Goal: Task Accomplishment & Management: Use online tool/utility

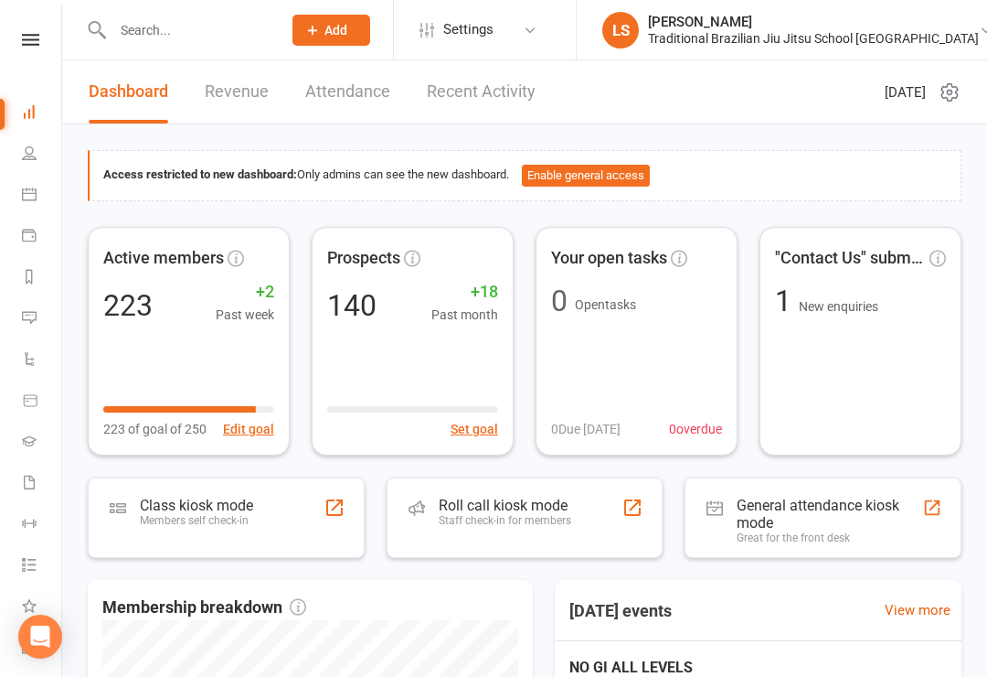
click at [27, 158] on icon at bounding box center [29, 152] width 15 height 15
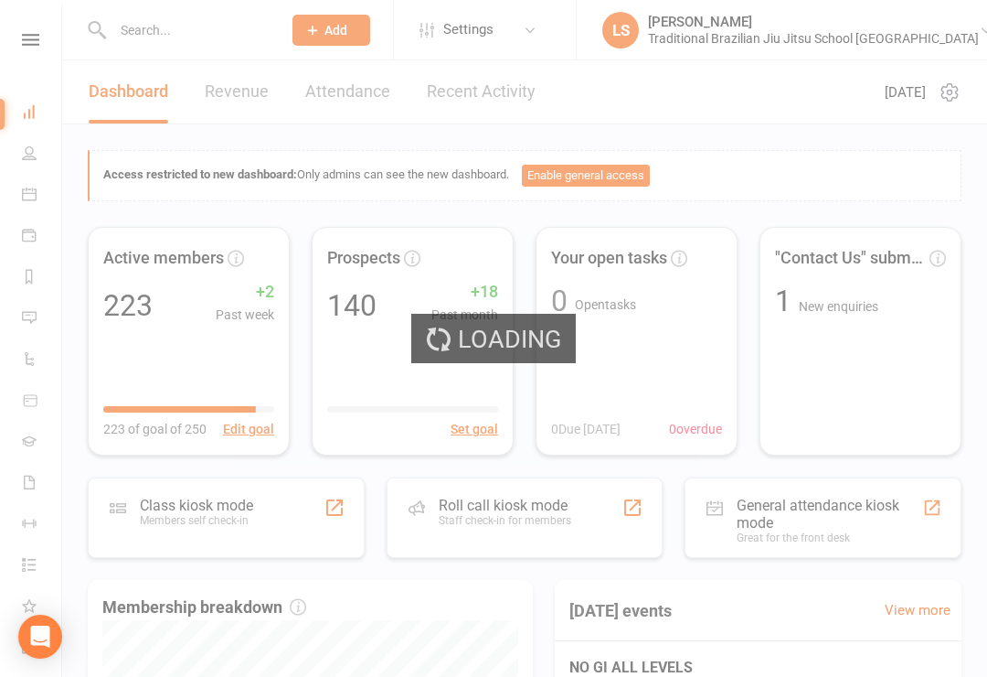
select select "100"
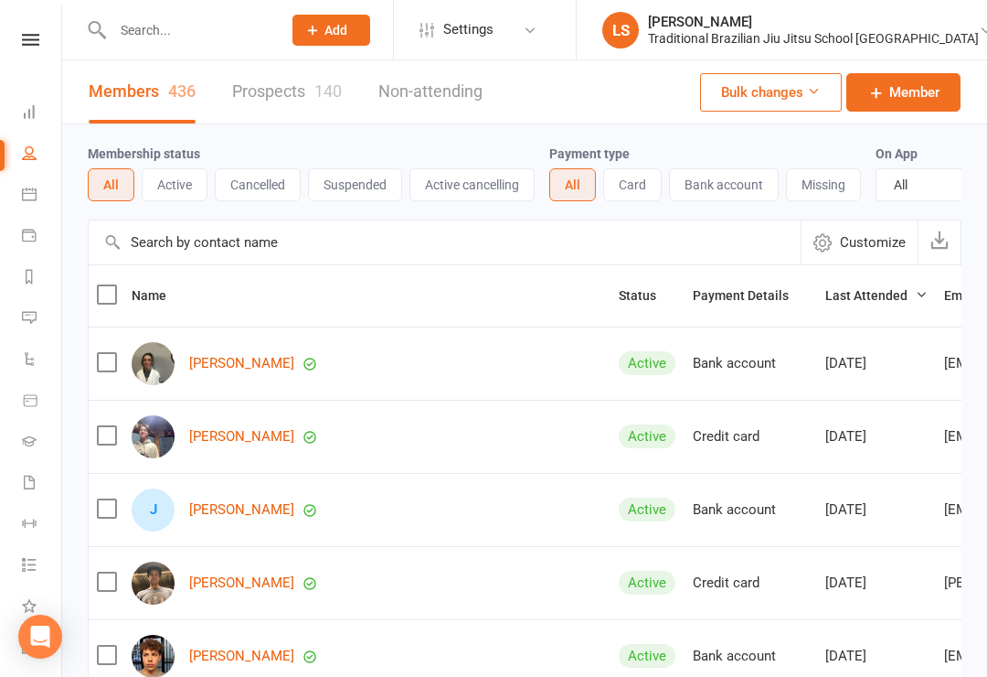
click at [32, 44] on icon at bounding box center [30, 40] width 17 height 12
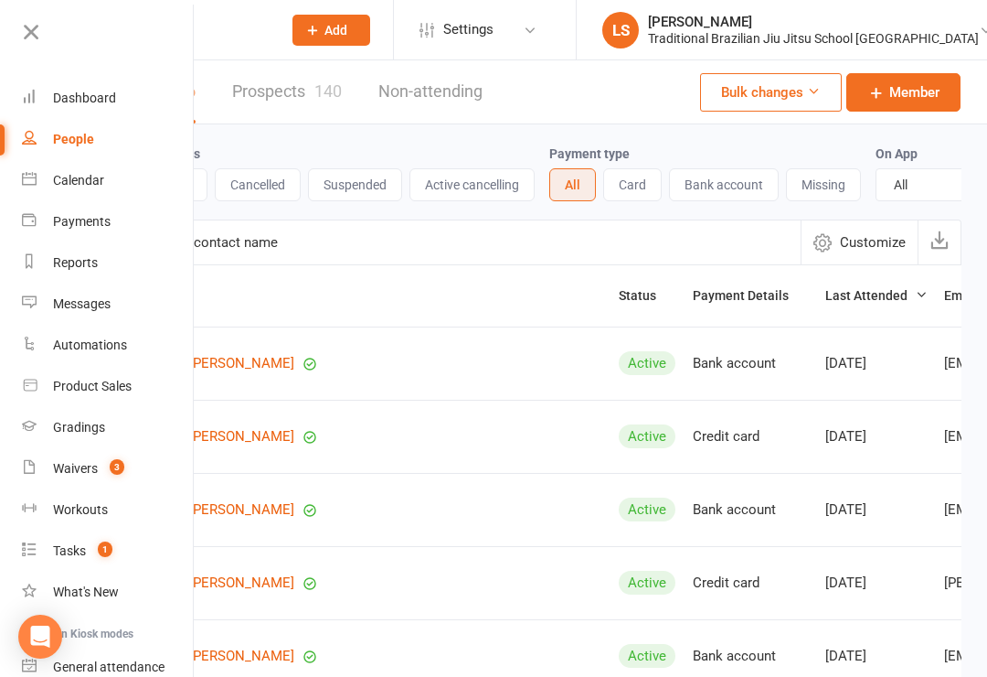
click at [41, 27] on icon at bounding box center [31, 32] width 26 height 26
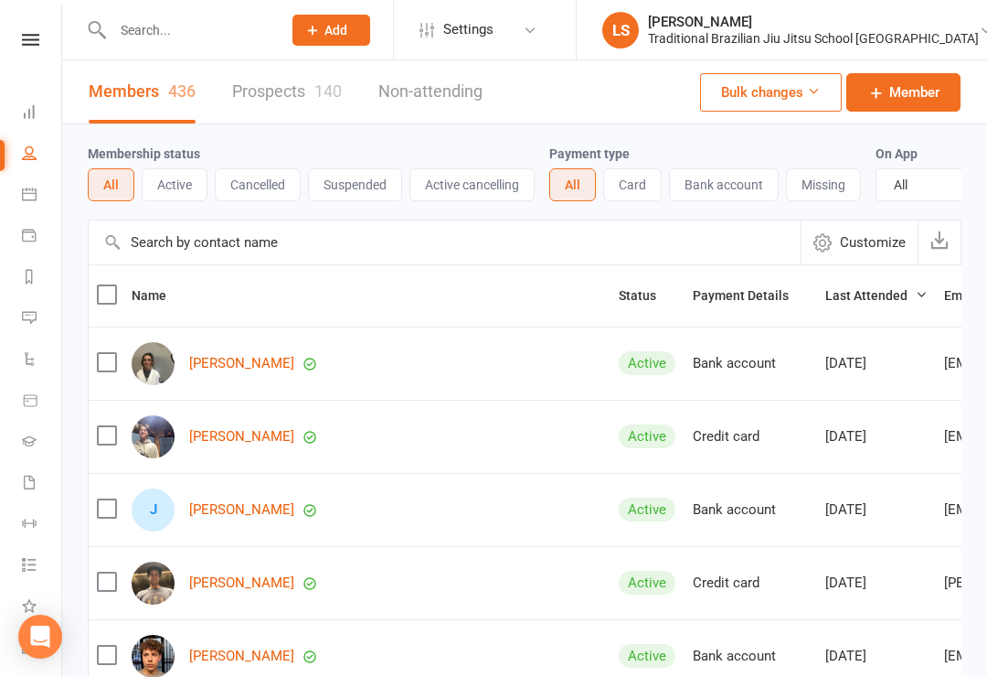
click at [36, 110] on icon at bounding box center [29, 111] width 15 height 15
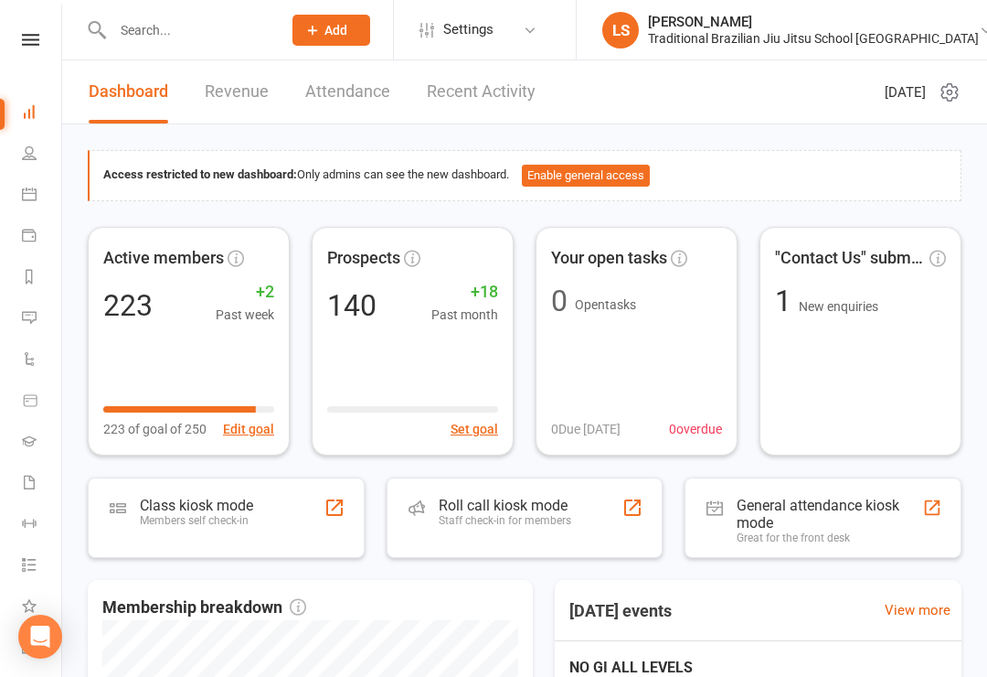
click at [443, 525] on div "Staff check-in for members" at bounding box center [505, 520] width 133 height 13
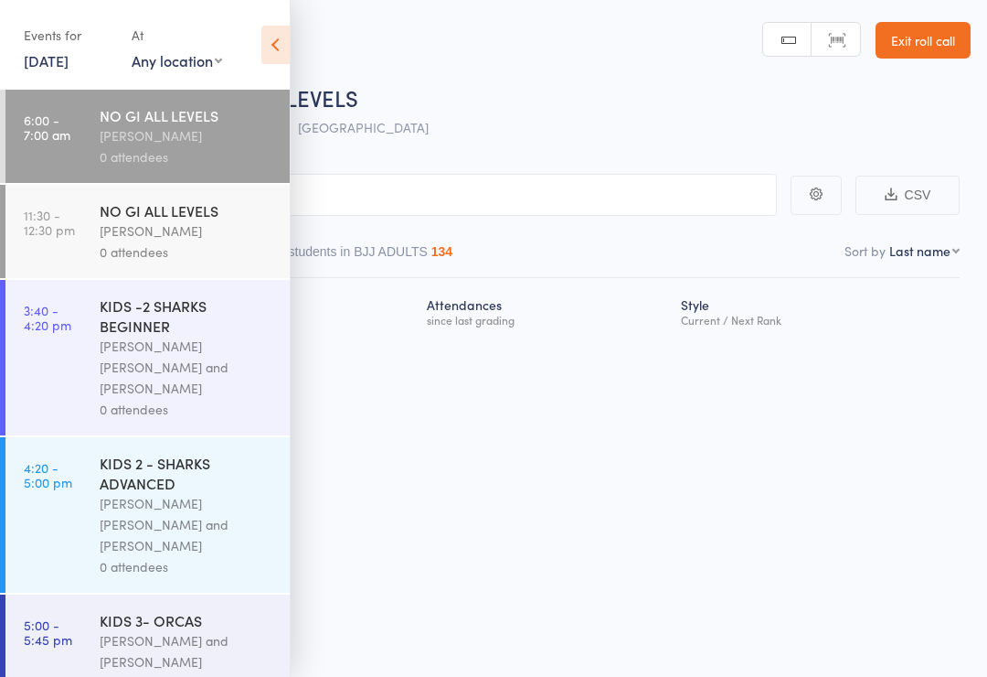
click at [364, 193] on input "search" at bounding box center [402, 195] width 750 height 42
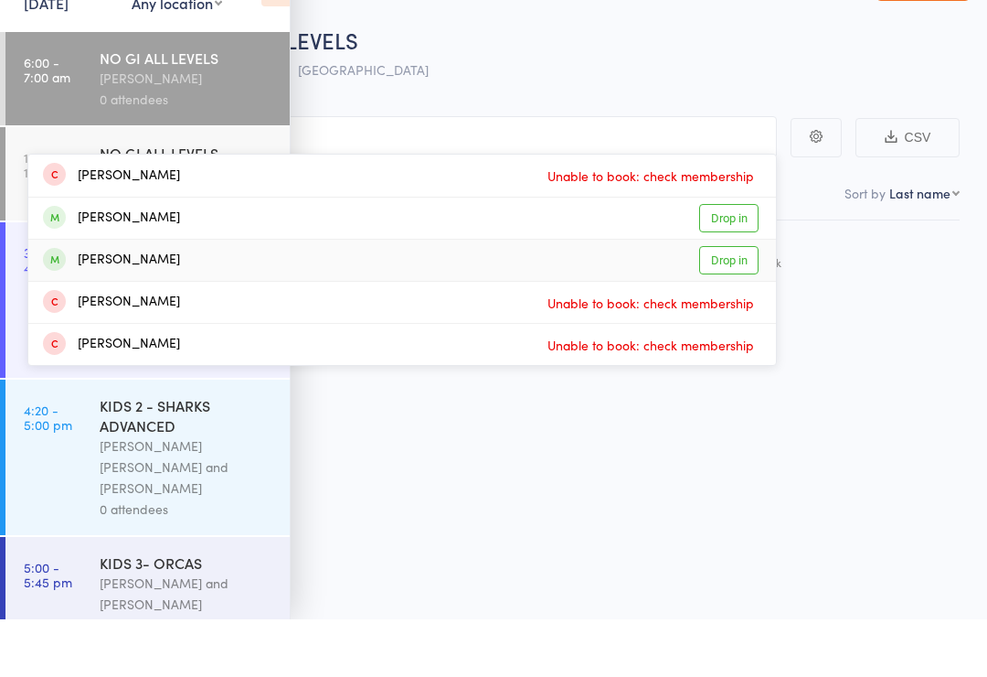
type input "Mit"
click at [720, 304] on link "Drop in" at bounding box center [728, 318] width 59 height 28
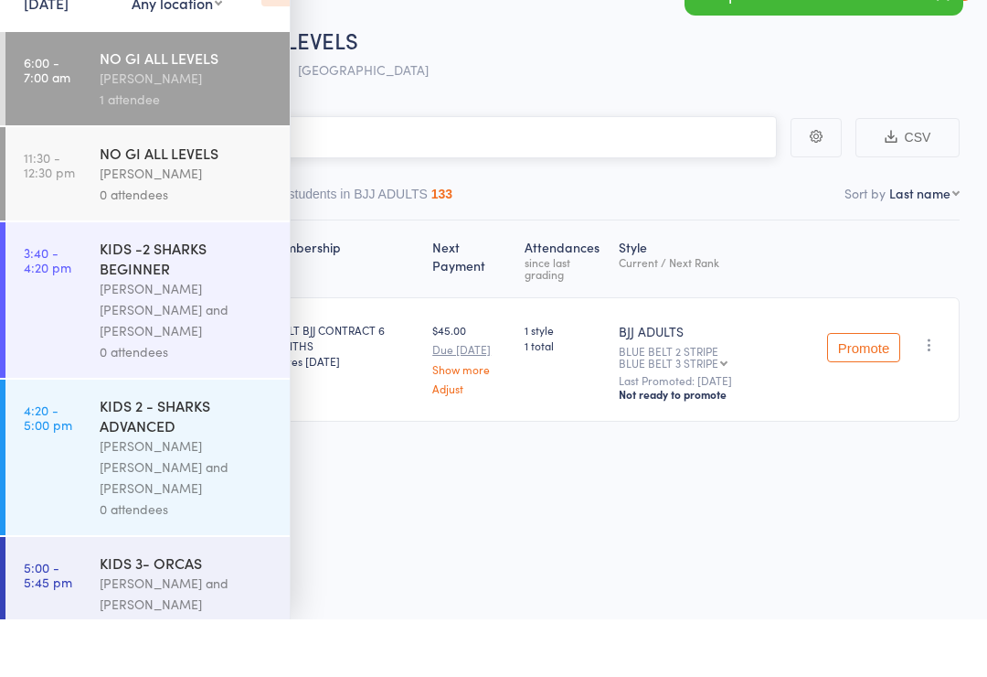
click at [566, 235] on nav "Checked in 1 Waiting to check in 0 Other students in [GEOGRAPHIC_DATA] ADULTS 1…" at bounding box center [493, 256] width 949 height 42
click at [548, 174] on input "search" at bounding box center [402, 195] width 750 height 42
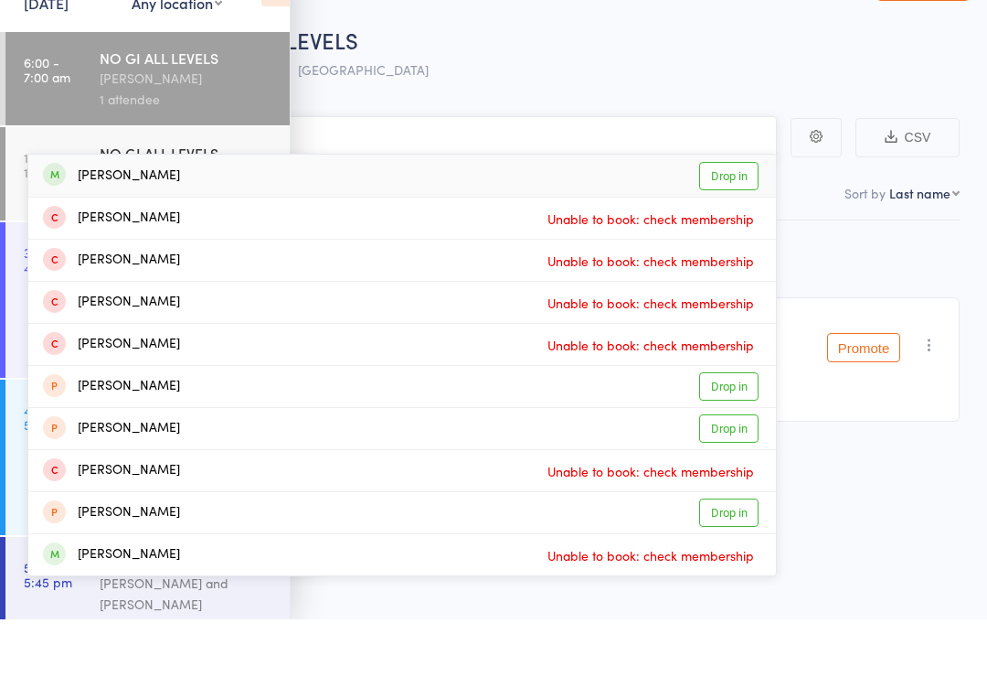
type input "[PERSON_NAME]"
click at [729, 219] on link "Drop in" at bounding box center [728, 233] width 59 height 28
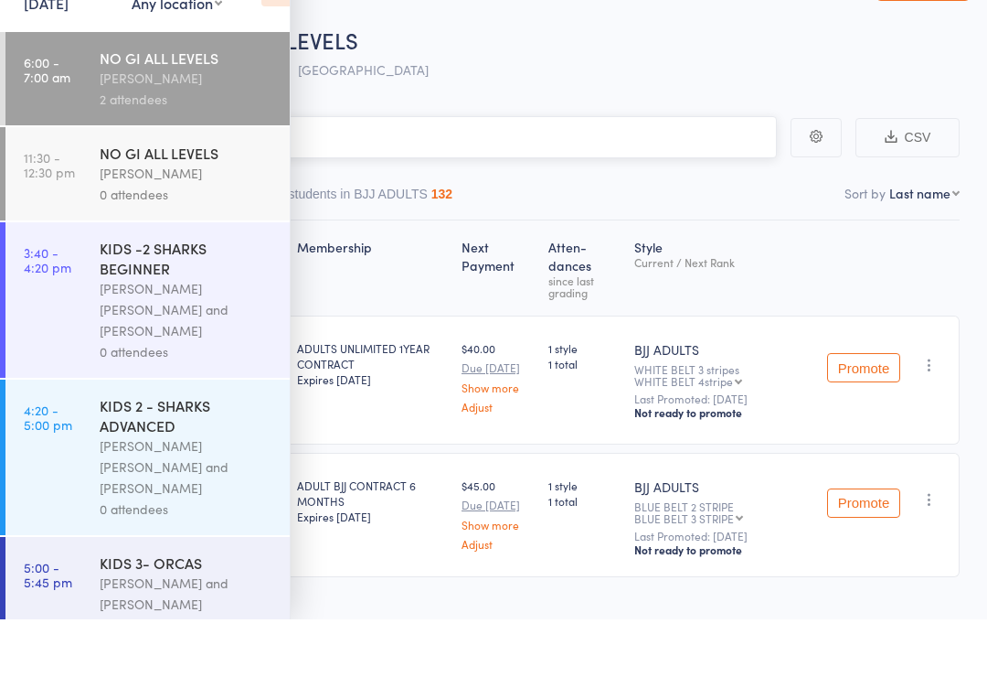
click at [376, 174] on input "search" at bounding box center [402, 195] width 750 height 42
click at [407, 146] on main "CSV Checked in 2 Waiting to check in 0 Other students in BJJ ADULTS 132 Sort by…" at bounding box center [493, 431] width 987 height 570
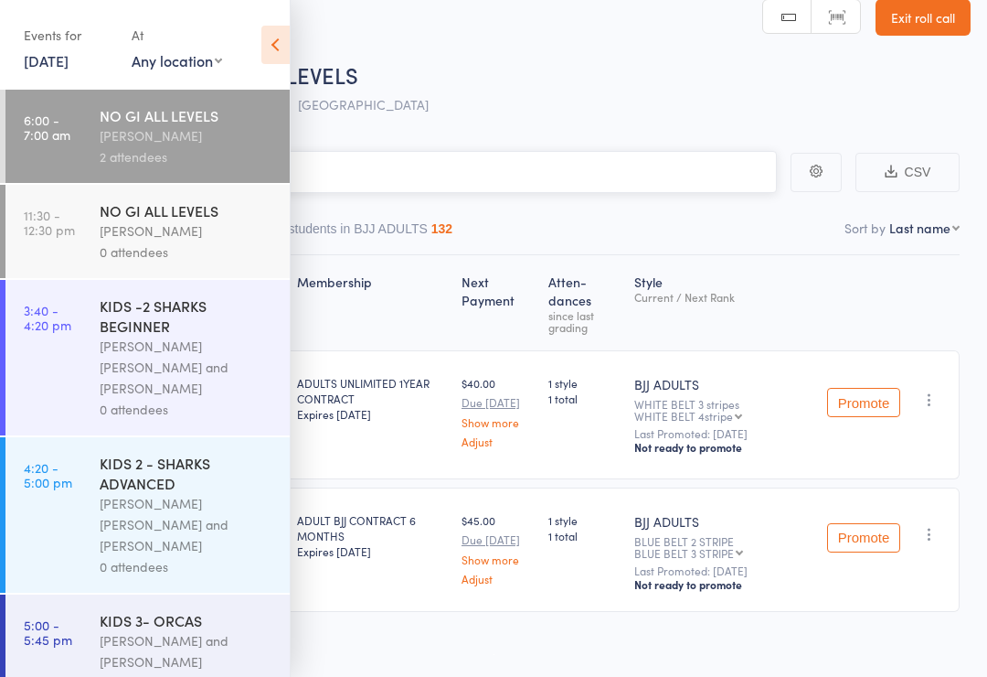
click at [394, 172] on input "search" at bounding box center [402, 172] width 750 height 42
click at [279, 38] on icon at bounding box center [275, 45] width 28 height 38
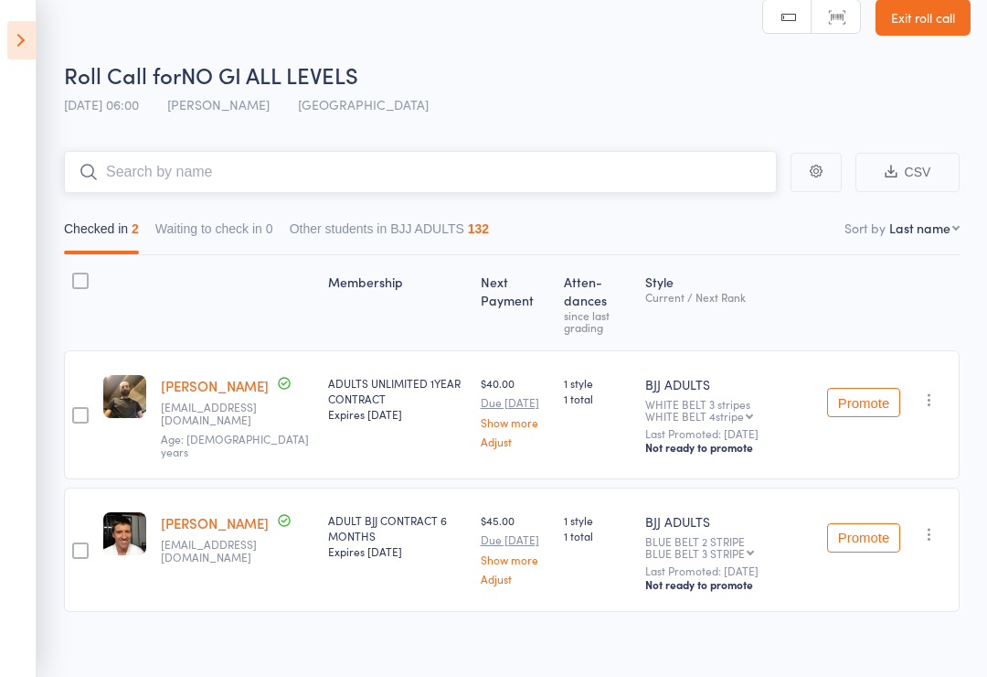
click at [155, 175] on input "search" at bounding box center [420, 172] width 713 height 42
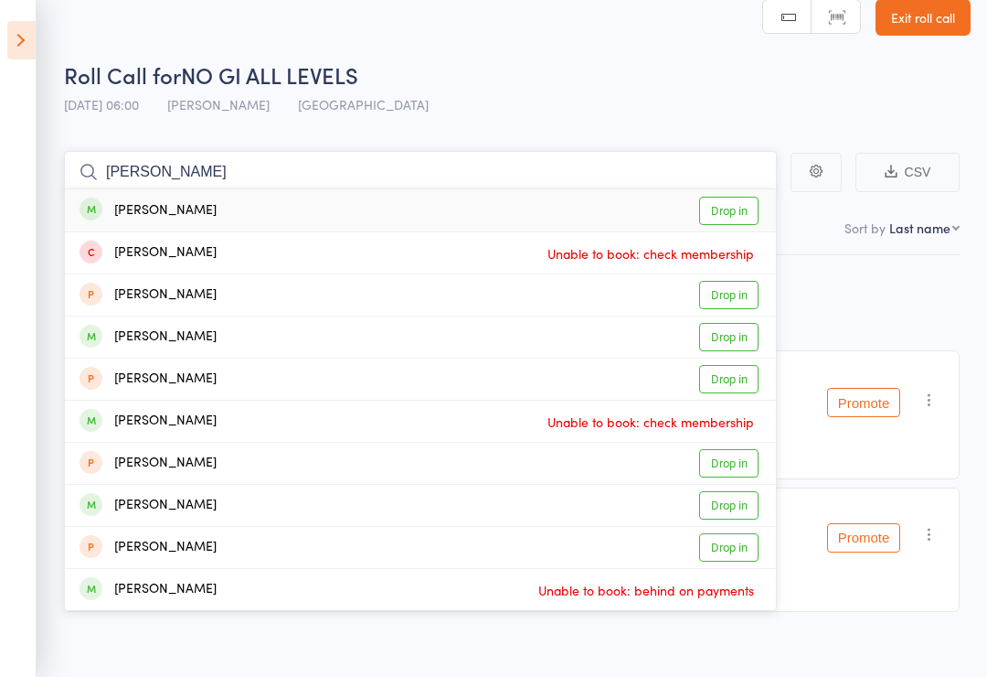
type input "[PERSON_NAME]"
click at [717, 209] on link "Drop in" at bounding box center [728, 211] width 59 height 28
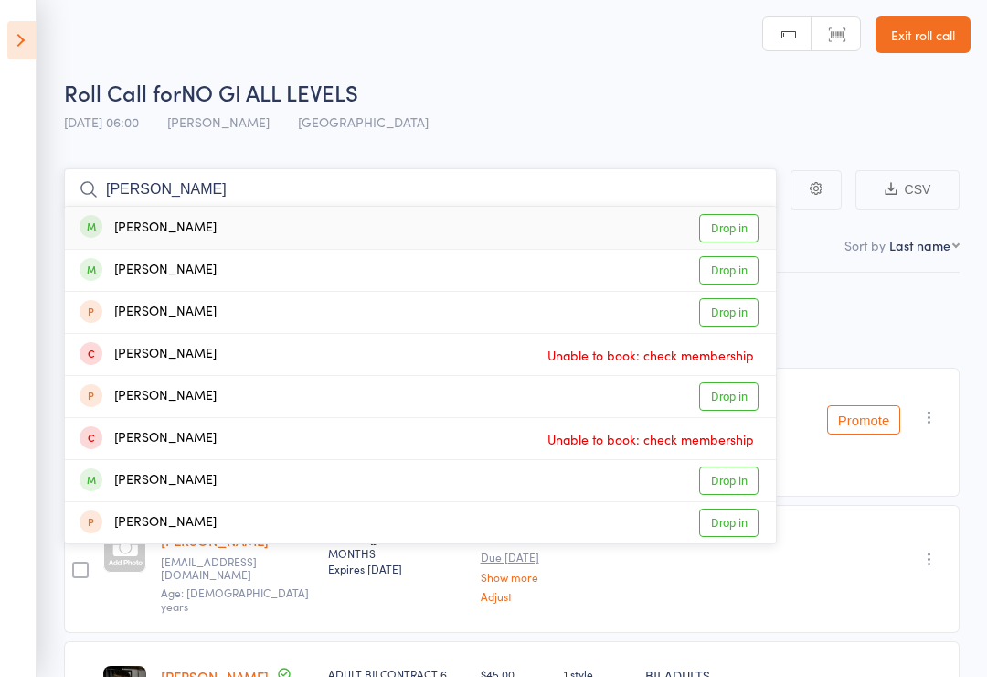
scroll to position [3, 0]
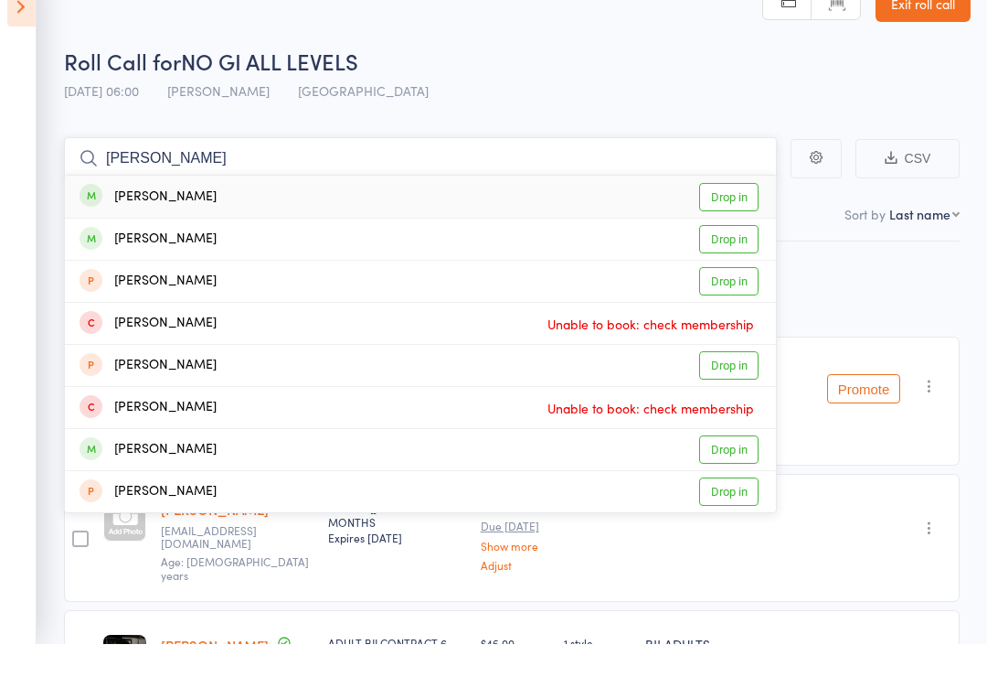
type input "[PERSON_NAME]"
click at [742, 259] on link "Drop in" at bounding box center [728, 273] width 59 height 28
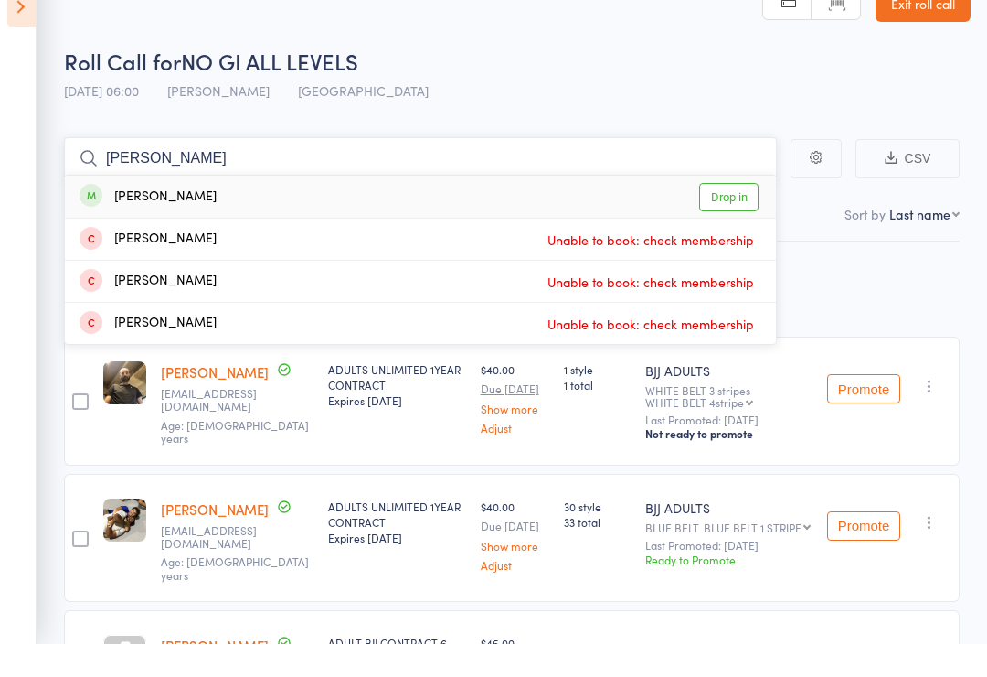
type input "[PERSON_NAME]"
click at [732, 217] on link "Drop in" at bounding box center [728, 231] width 59 height 28
